Goal: Task Accomplishment & Management: Manage account settings

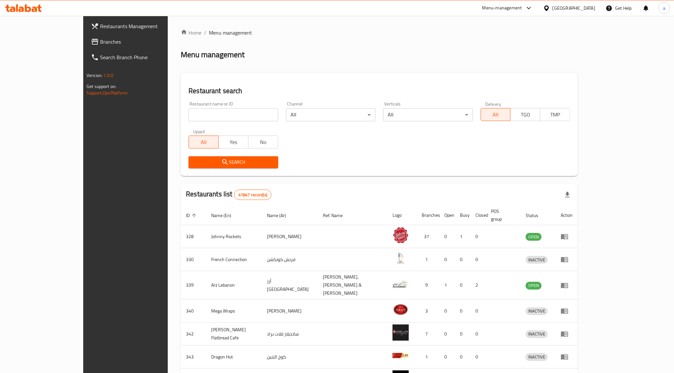
click at [100, 38] on span "Branches" at bounding box center [145, 42] width 91 height 8
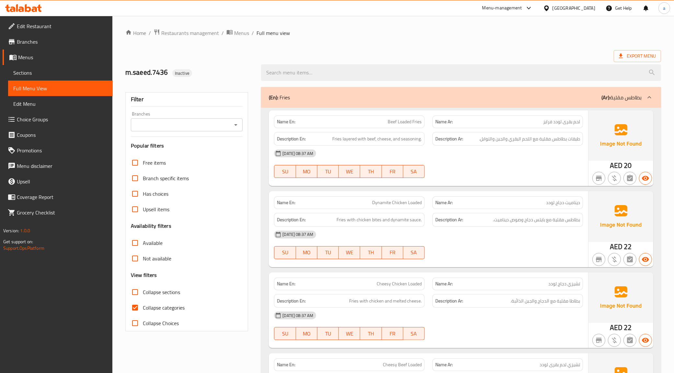
click at [80, 62] on link "Menus" at bounding box center [58, 58] width 110 height 16
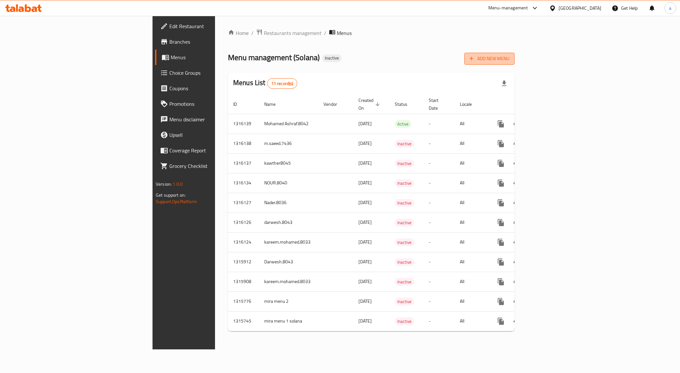
click at [509, 62] on span "Add New Menu" at bounding box center [489, 59] width 40 height 8
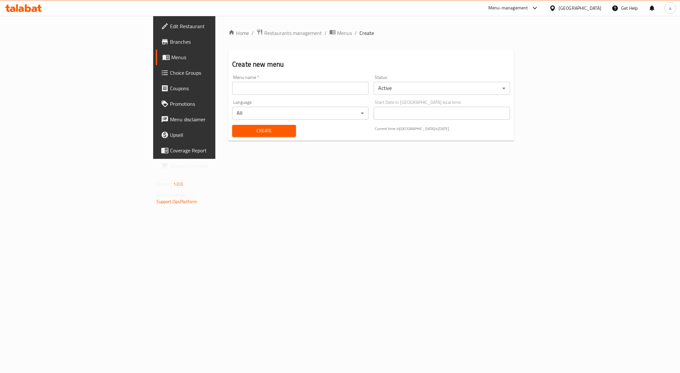
click at [311, 86] on input "text" at bounding box center [300, 88] width 136 height 13
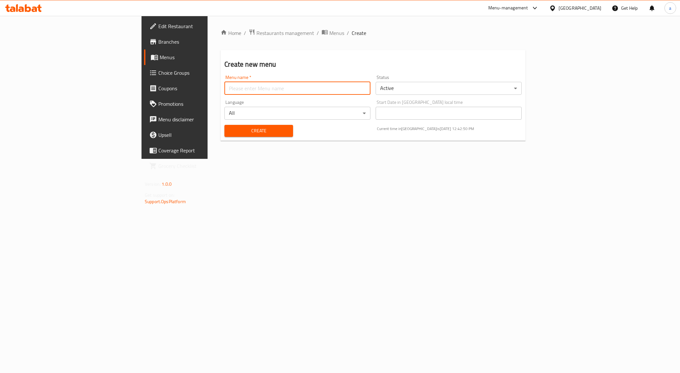
type input "Amr8031"
click at [230, 131] on span "Create" at bounding box center [259, 131] width 58 height 8
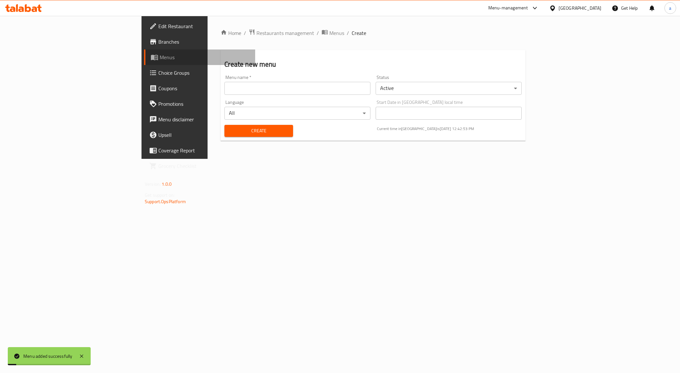
click at [160, 59] on span "Menus" at bounding box center [205, 57] width 90 height 8
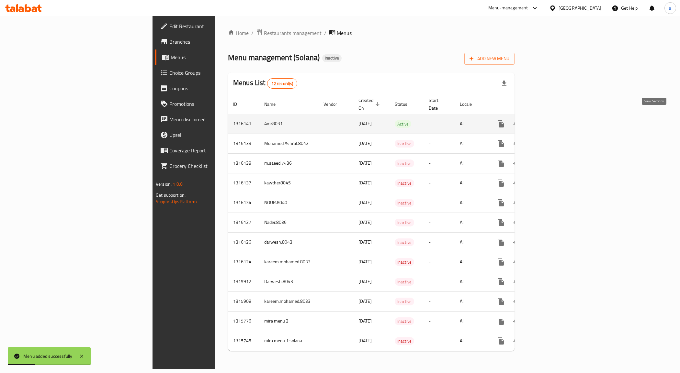
click at [551, 120] on icon "enhanced table" at bounding box center [548, 124] width 8 height 8
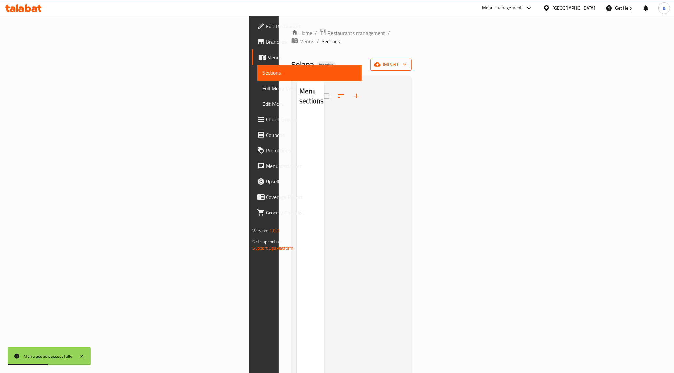
click at [380, 62] on icon "button" at bounding box center [377, 64] width 6 height 4
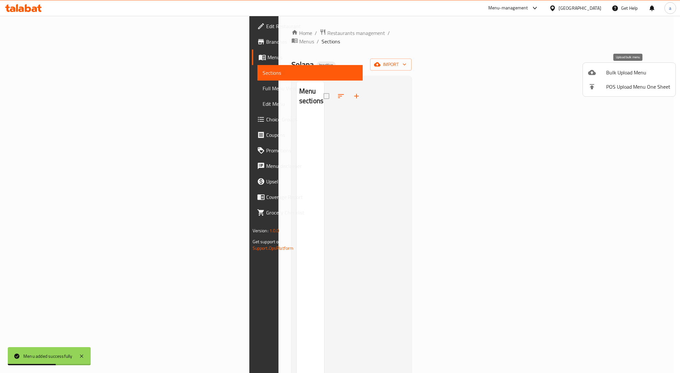
click at [602, 75] on div at bounding box center [597, 73] width 18 height 8
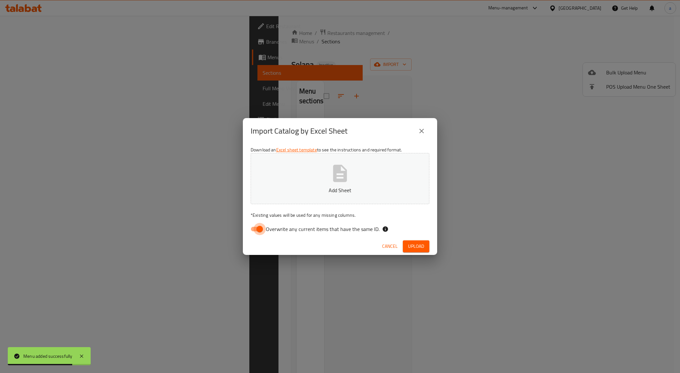
click at [262, 228] on input "Overwrite any current items that have the same ID." at bounding box center [259, 229] width 37 height 12
checkbox input "false"
click at [417, 245] on span "Upload" at bounding box center [416, 246] width 16 height 8
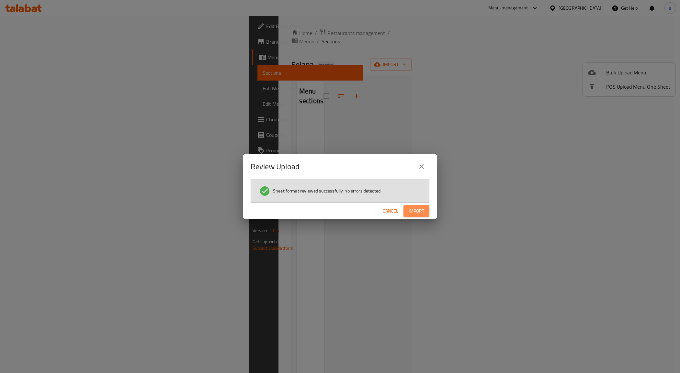
click at [417, 210] on span "Import" at bounding box center [417, 211] width 16 height 8
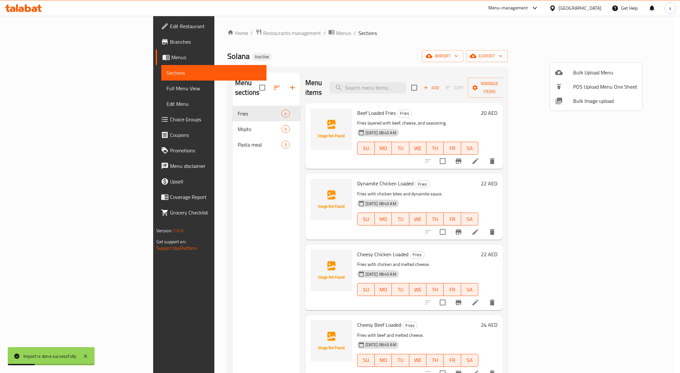
click at [498, 47] on div at bounding box center [340, 186] width 680 height 373
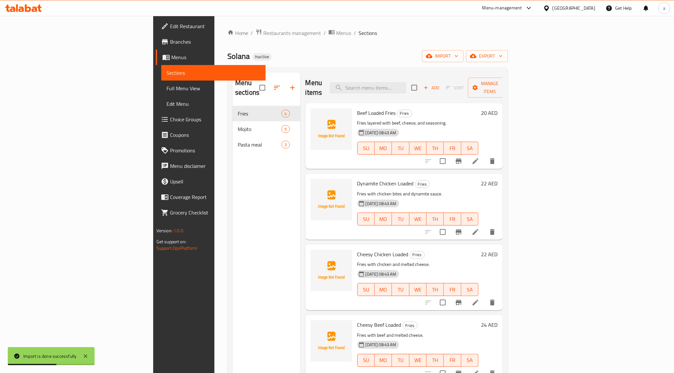
click at [166, 84] on span "Full Menu View" at bounding box center [213, 88] width 94 height 8
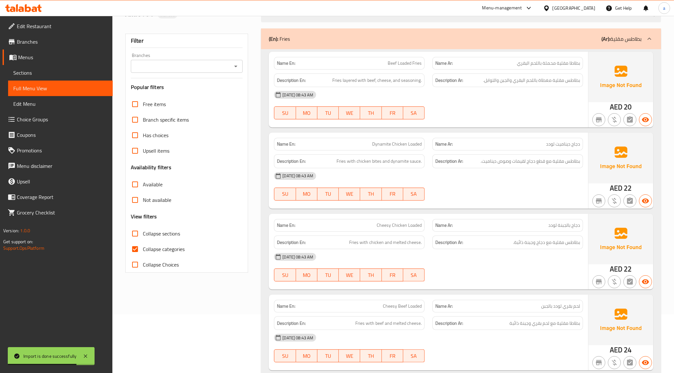
scroll to position [121, 0]
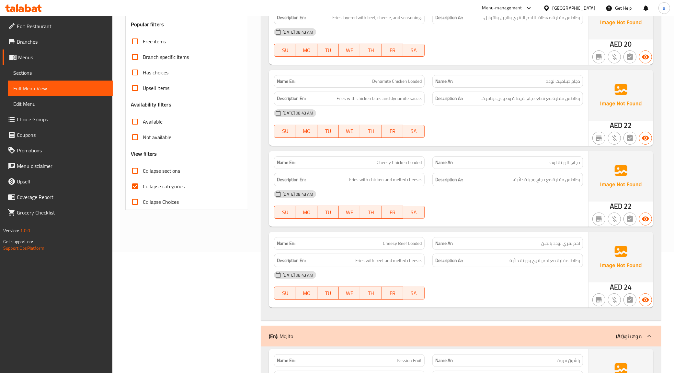
click at [135, 186] on input "Collapse categories" at bounding box center [135, 187] width 16 height 16
checkbox input "false"
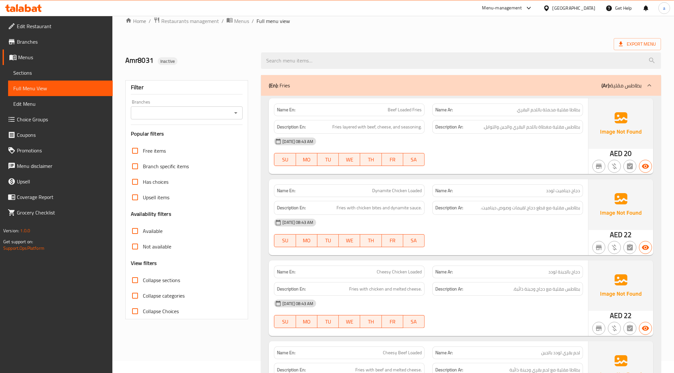
scroll to position [0, 0]
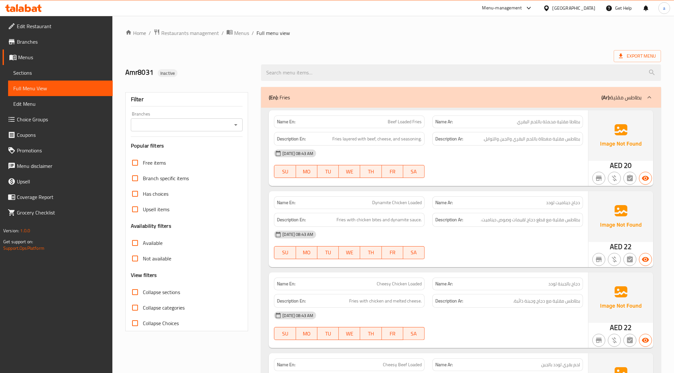
click at [17, 70] on span "Sections" at bounding box center [60, 73] width 94 height 8
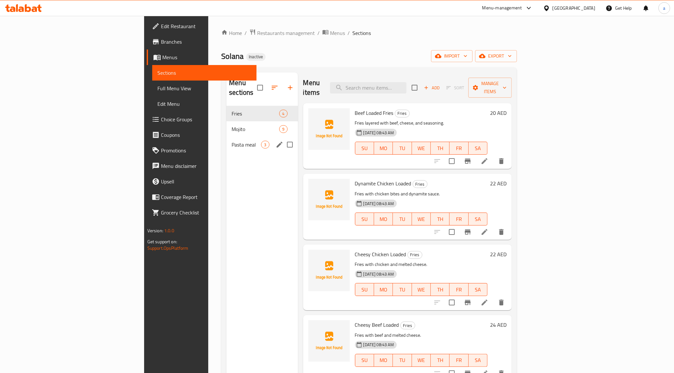
click at [231, 141] on span "Pasta meal" at bounding box center [245, 145] width 29 height 8
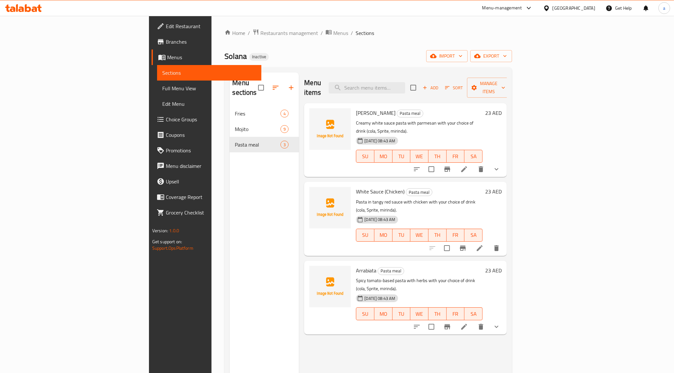
click at [162, 73] on span "Sections" at bounding box center [209, 73] width 94 height 8
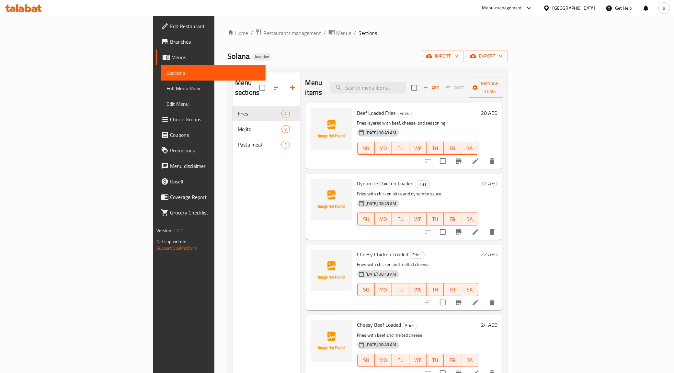
click at [171, 57] on span "Menus" at bounding box center [215, 57] width 89 height 8
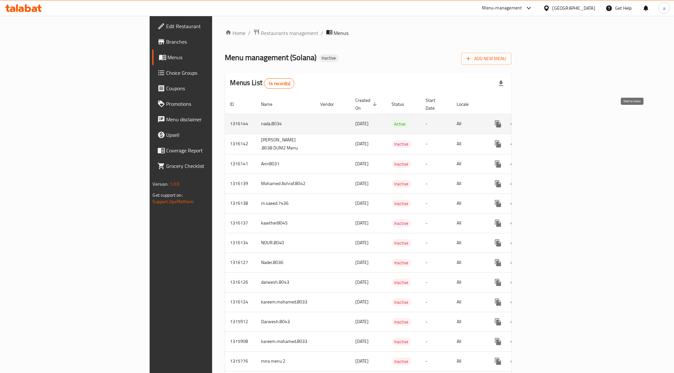
click at [537, 123] on button "enhanced table" at bounding box center [529, 124] width 16 height 16
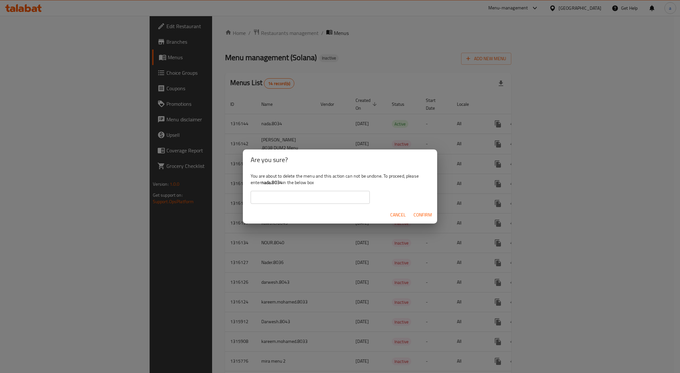
click at [400, 211] on span "Cancel" at bounding box center [398, 215] width 16 height 8
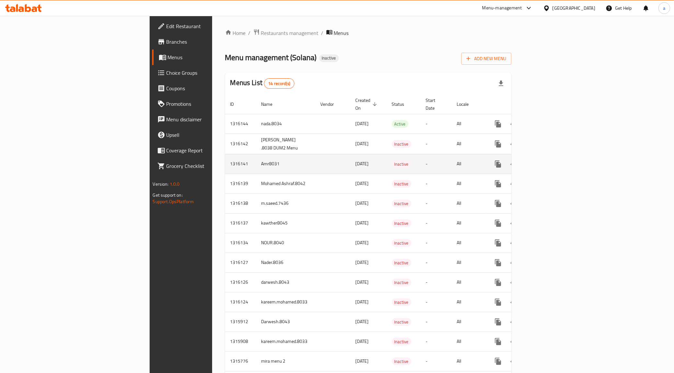
click at [256, 169] on td "Amr8031" at bounding box center [285, 164] width 59 height 20
click at [531, 164] on icon "enhanced table" at bounding box center [529, 164] width 5 height 6
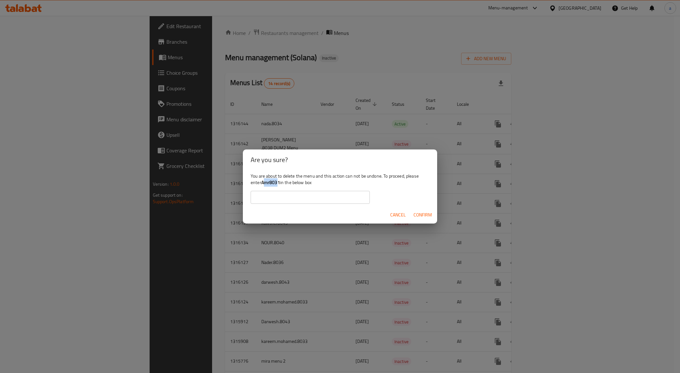
drag, startPoint x: 279, startPoint y: 182, endPoint x: 264, endPoint y: 184, distance: 15.0
click at [264, 184] on b "Amr8031" at bounding box center [270, 182] width 19 height 8
click at [271, 183] on b "Amr8031" at bounding box center [270, 182] width 19 height 8
click at [261, 183] on div "You are about to delete the menu and this action can not be undone. To proceed,…" at bounding box center [340, 188] width 194 height 36
drag, startPoint x: 261, startPoint y: 183, endPoint x: 271, endPoint y: 182, distance: 10.1
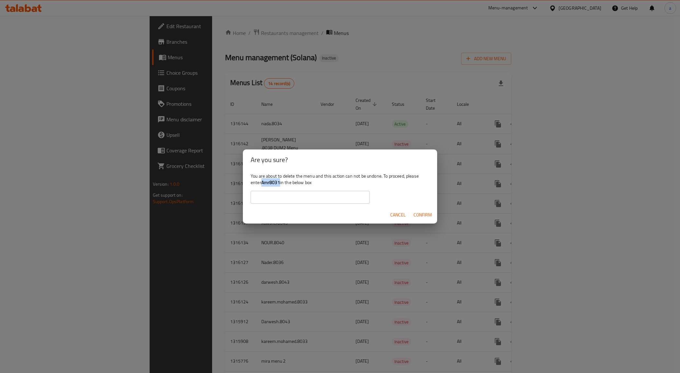
click at [271, 182] on div "You are about to delete the menu and this action can not be undone. To proceed,…" at bounding box center [340, 188] width 194 height 36
copy div "Amr8031"
click at [282, 196] on input "text" at bounding box center [310, 197] width 119 height 13
paste input "Amr8031"
click at [414, 213] on span "Confirm" at bounding box center [422, 215] width 18 height 8
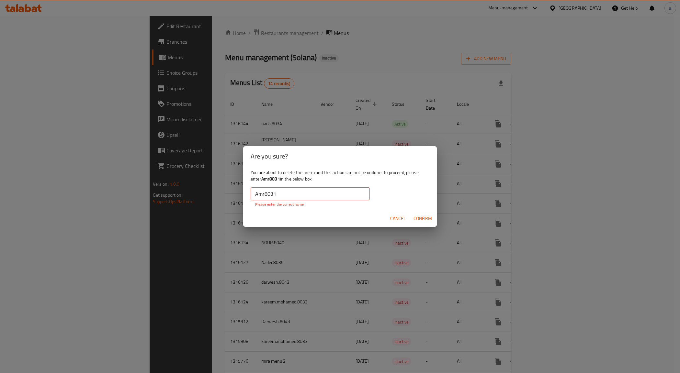
click at [325, 192] on input "Amr8031" at bounding box center [310, 193] width 119 height 13
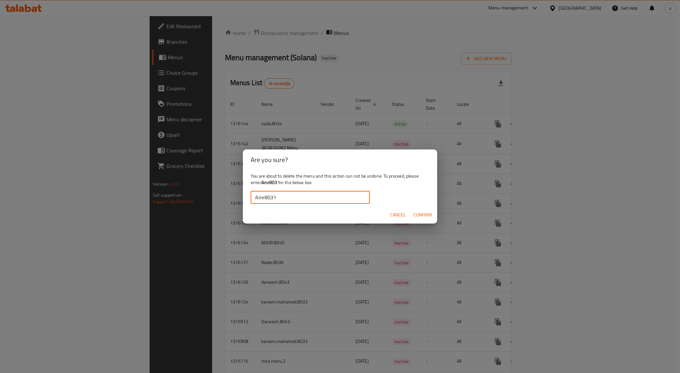
type input "Amr8031"
click at [434, 211] on button "Confirm" at bounding box center [423, 215] width 24 height 12
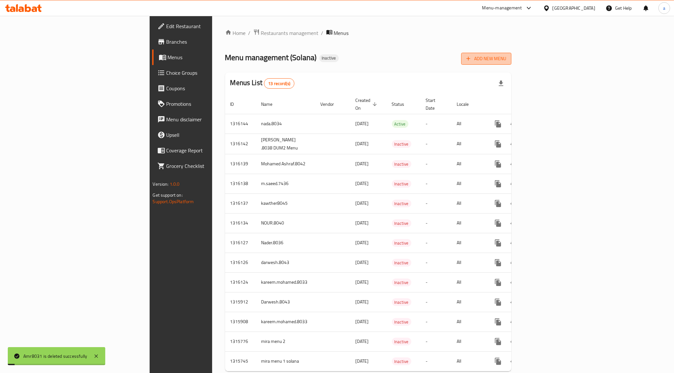
click at [506, 60] on span "Add New Menu" at bounding box center [486, 59] width 40 height 8
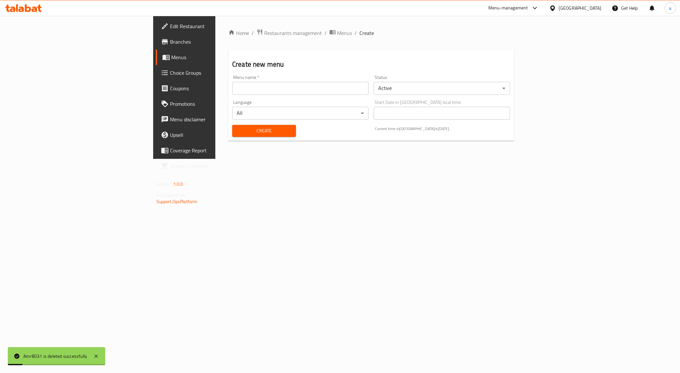
click at [262, 79] on div "Menu name   * Menu name *" at bounding box center [300, 85] width 136 height 20
click at [256, 96] on div "Menu name   * Menu name *" at bounding box center [300, 85] width 141 height 25
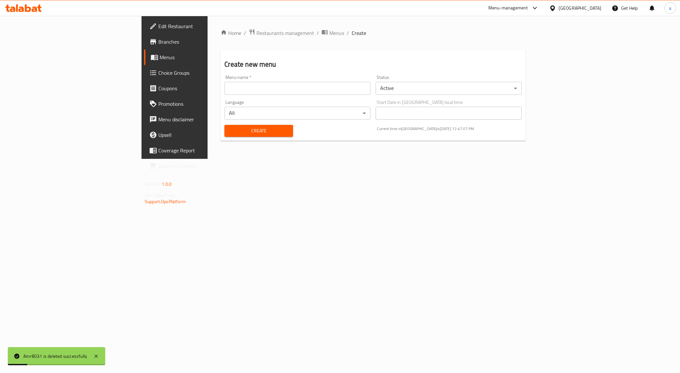
click at [256, 87] on input "text" at bounding box center [297, 88] width 146 height 13
type input "Amr8031"
click at [224, 125] on button "Create" at bounding box center [258, 131] width 68 height 12
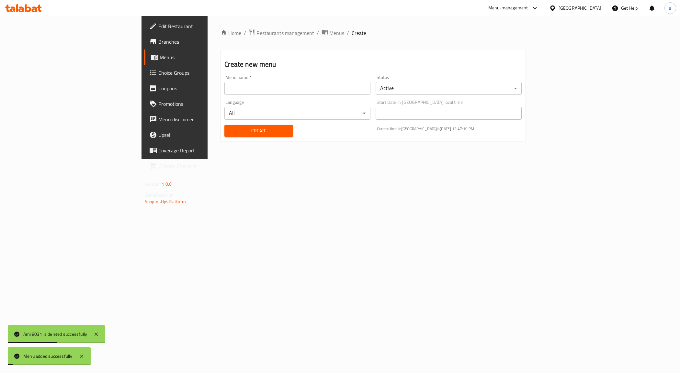
click at [160, 54] on span "Menus" at bounding box center [205, 57] width 90 height 8
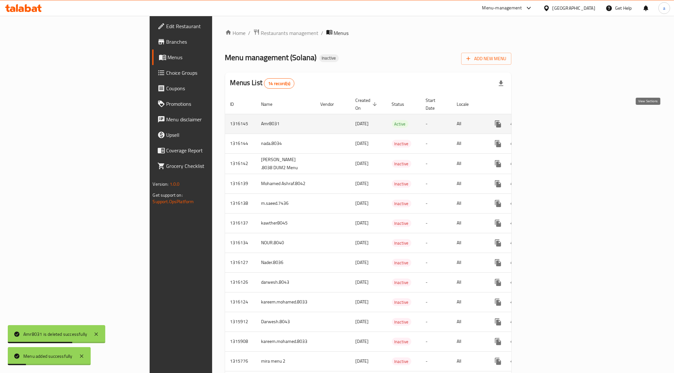
click at [548, 120] on icon "enhanced table" at bounding box center [545, 124] width 8 height 8
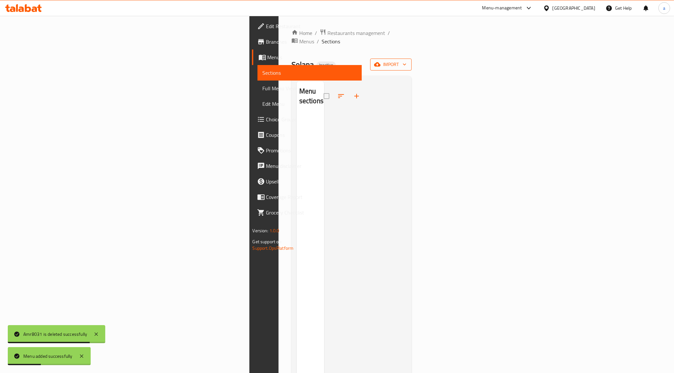
click at [411, 59] on button "import" at bounding box center [390, 65] width 41 height 12
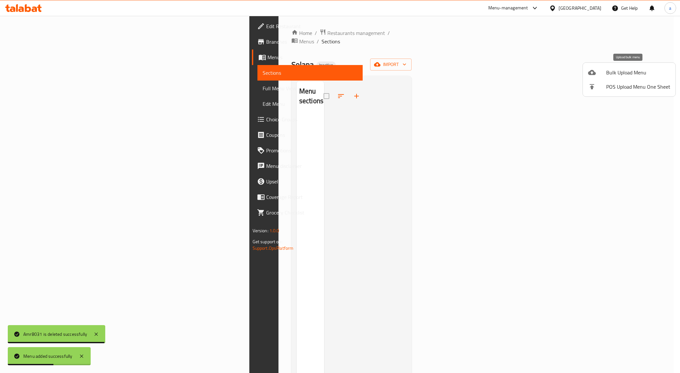
click at [611, 73] on span "Bulk Upload Menu" at bounding box center [638, 73] width 64 height 8
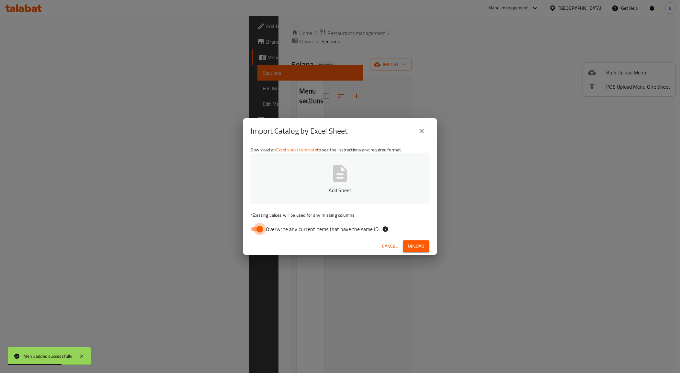
click at [257, 227] on input "Overwrite any current items that have the same ID." at bounding box center [259, 229] width 37 height 12
checkbox input "false"
click at [410, 244] on span "Upload" at bounding box center [416, 246] width 16 height 8
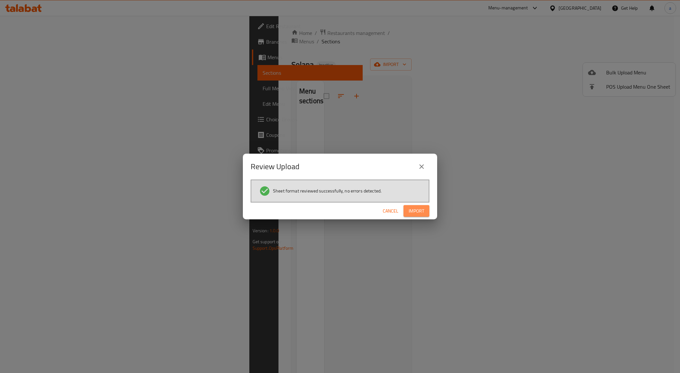
click at [405, 208] on button "Import" at bounding box center [416, 211] width 26 height 12
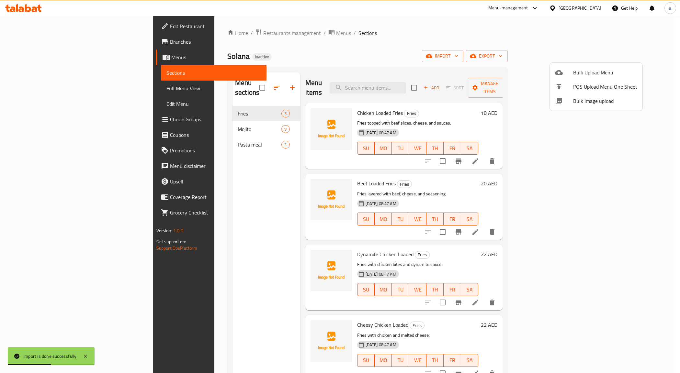
click at [43, 88] on div at bounding box center [340, 186] width 680 height 373
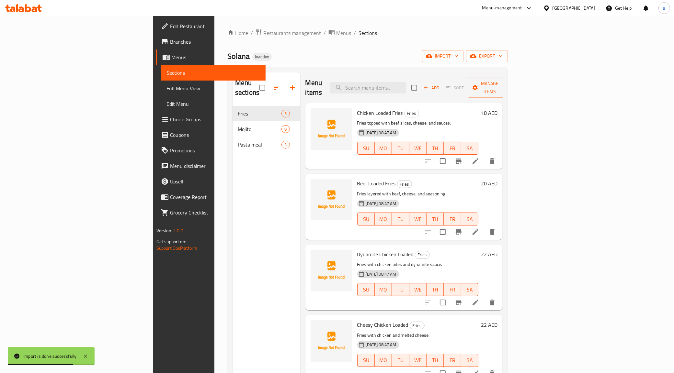
click at [166, 88] on span "Full Menu View" at bounding box center [213, 88] width 94 height 8
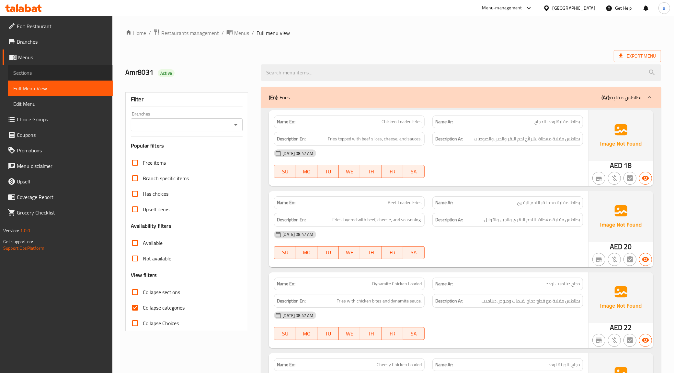
click at [51, 74] on span "Sections" at bounding box center [60, 73] width 94 height 8
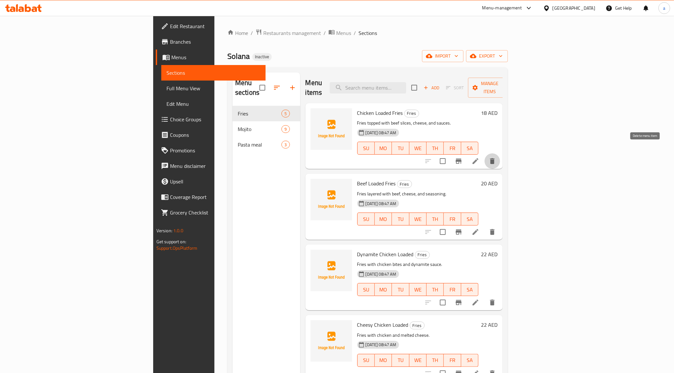
click at [500, 153] on button "delete" at bounding box center [492, 161] width 16 height 16
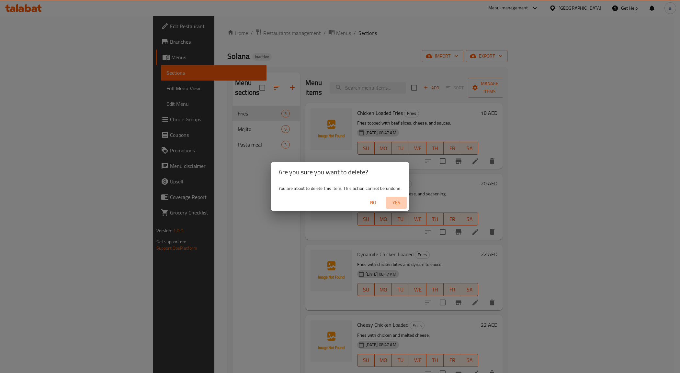
click at [396, 201] on span "Yes" at bounding box center [396, 203] width 16 height 8
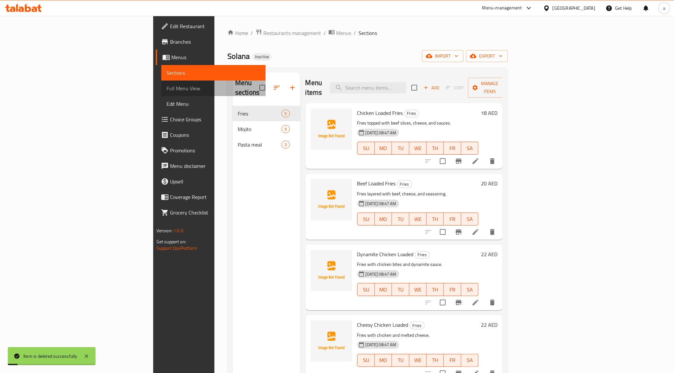
click at [166, 85] on span "Full Menu View" at bounding box center [213, 88] width 94 height 8
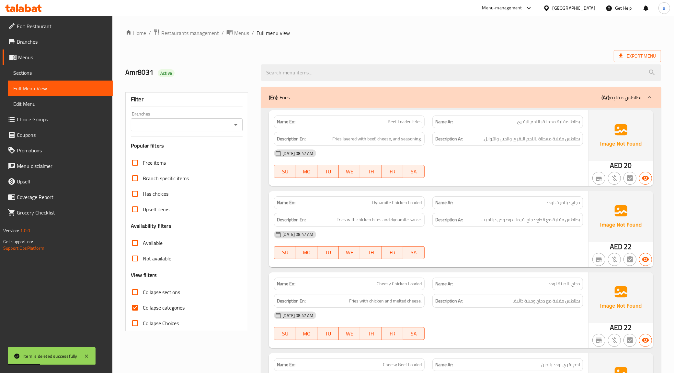
click at [170, 309] on span "Collapse categories" at bounding box center [164, 308] width 42 height 8
click at [143, 309] on input "Collapse categories" at bounding box center [135, 308] width 16 height 16
checkbox input "false"
click at [627, 57] on span "Export Menu" at bounding box center [637, 56] width 37 height 8
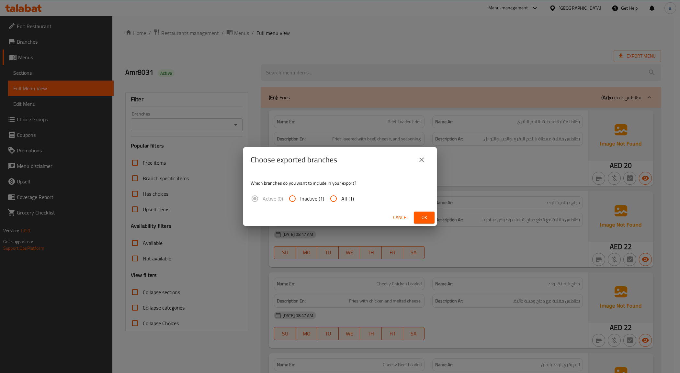
click at [345, 198] on span "All (1)" at bounding box center [347, 199] width 13 height 8
click at [341, 198] on input "All (1)" at bounding box center [334, 199] width 16 height 16
radio input "true"
click at [421, 214] on span "Ok" at bounding box center [424, 218] width 10 height 8
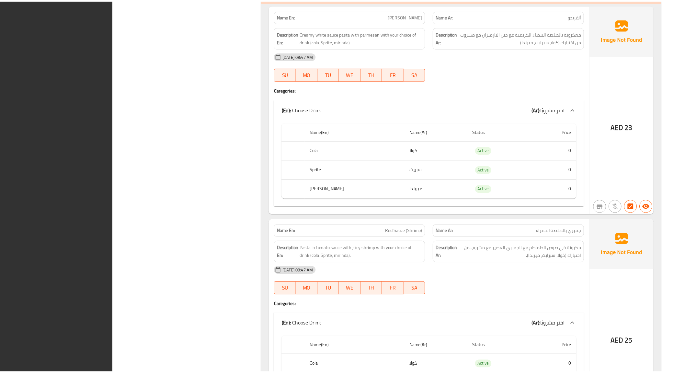
scroll to position [1532, 0]
